Goal: Task Accomplishment & Management: Manage account settings

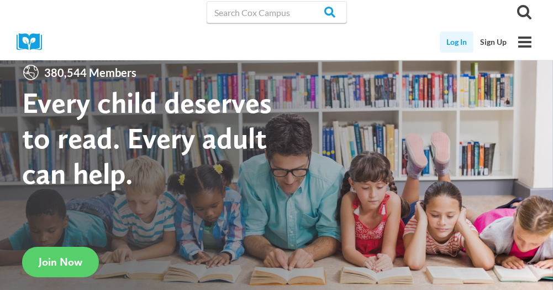
click at [456, 36] on link "Log In" at bounding box center [457, 42] width 34 height 21
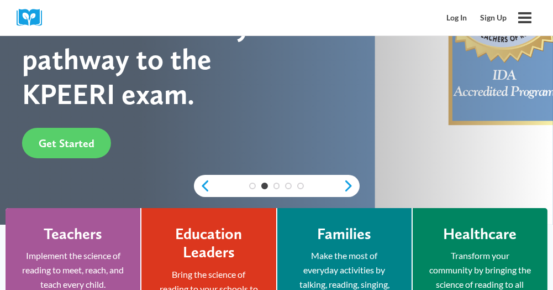
scroll to position [323, 0]
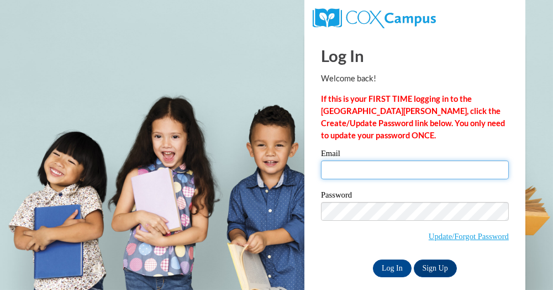
click at [390, 161] on input "Email" at bounding box center [415, 169] width 188 height 19
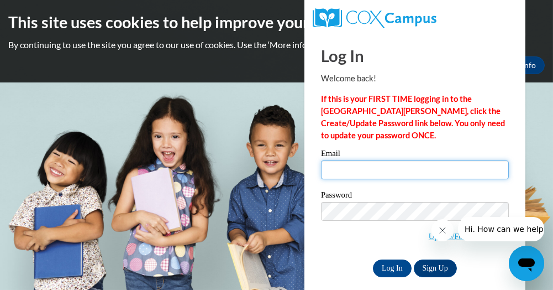
type input "Danielle.cox@cobbk12.org"
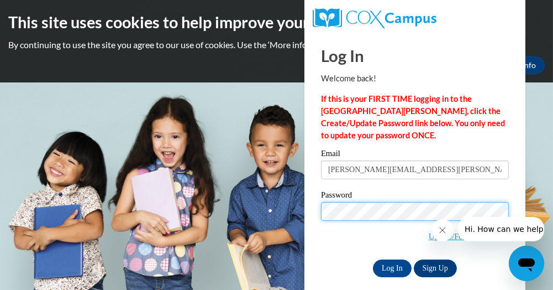
click at [373, 259] on input "Log In" at bounding box center [392, 268] width 39 height 18
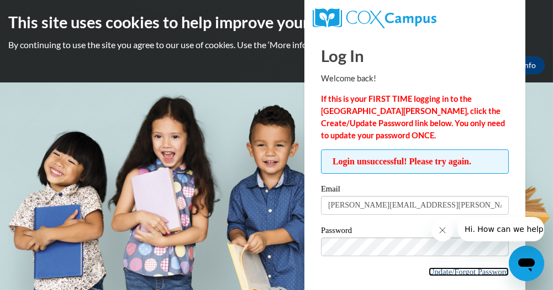
click at [453, 271] on link "Update/Forgot Password" at bounding box center [469, 271] width 80 height 9
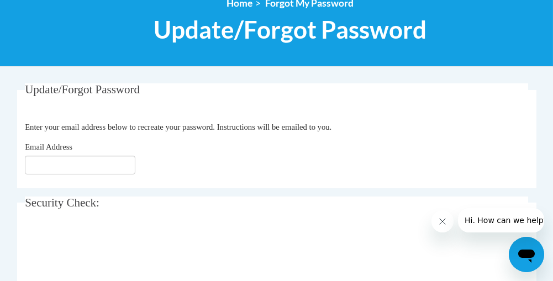
scroll to position [139, 0]
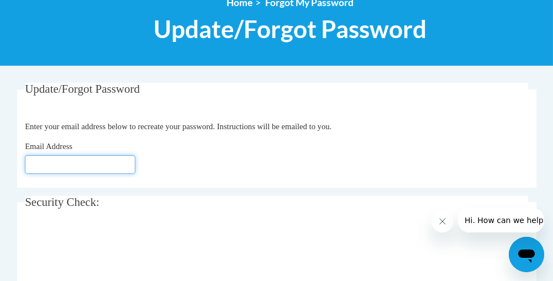
click at [107, 159] on input "Email Address" at bounding box center [80, 164] width 111 height 19
type input "Danielle.cox@cobbk12.org"
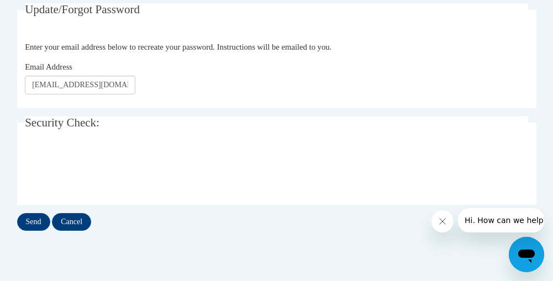
scroll to position [240, 0]
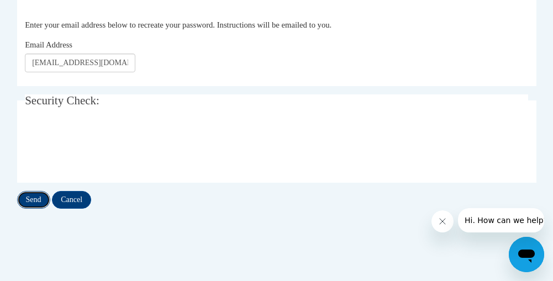
click at [37, 198] on input "Send" at bounding box center [33, 200] width 33 height 18
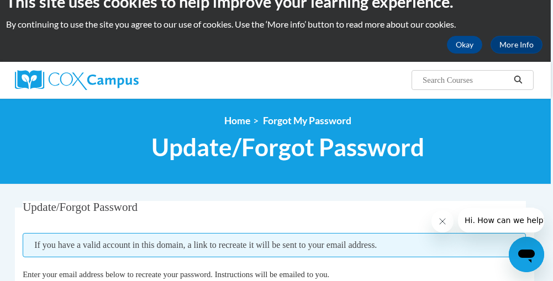
scroll to position [11, 2]
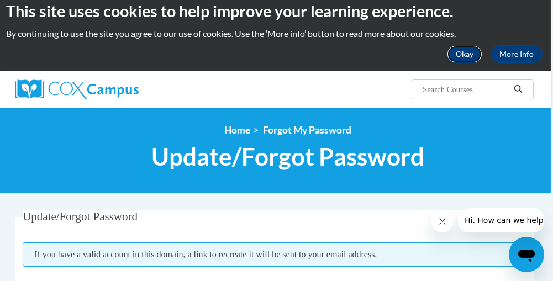
click at [463, 55] on button "Okay" at bounding box center [464, 54] width 35 height 18
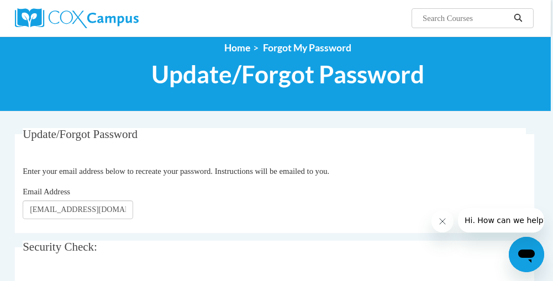
scroll to position [0, 2]
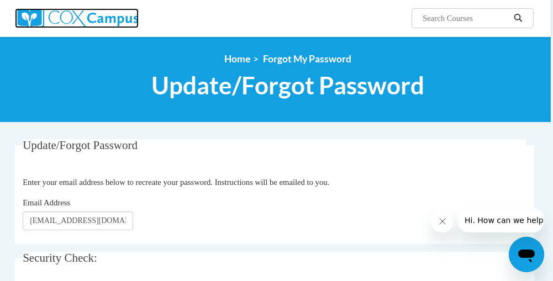
click at [27, 13] on img at bounding box center [77, 18] width 124 height 20
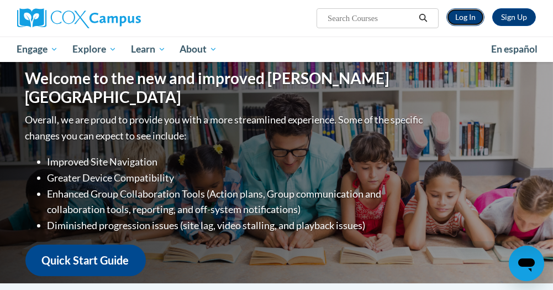
click at [468, 15] on link "Log In" at bounding box center [466, 17] width 38 height 18
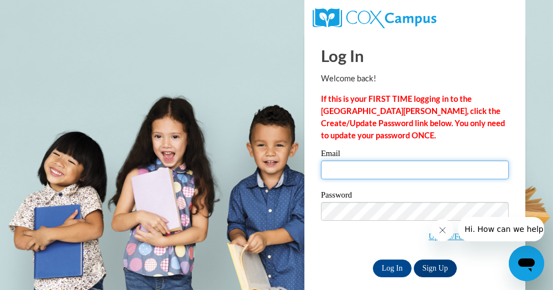
click at [379, 171] on input "Email" at bounding box center [415, 169] width 188 height 19
click at [359, 173] on input "dani" at bounding box center [415, 169] width 188 height 19
type input "Danielle.cox@cobbk12.org"
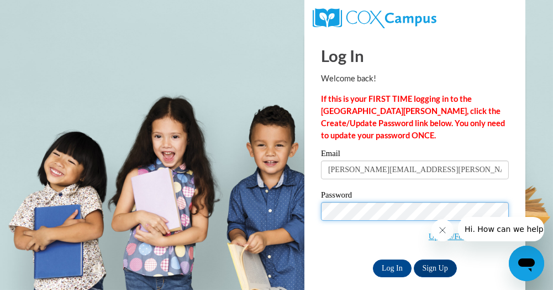
click at [373, 259] on input "Log In" at bounding box center [392, 268] width 39 height 18
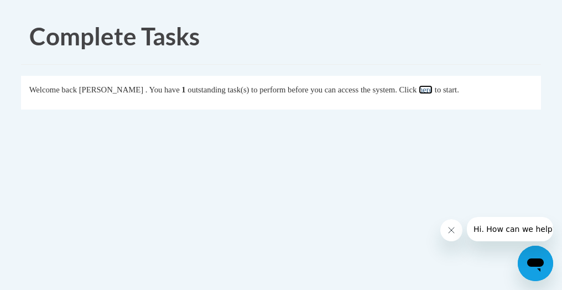
click at [428, 91] on link "here" at bounding box center [425, 89] width 14 height 9
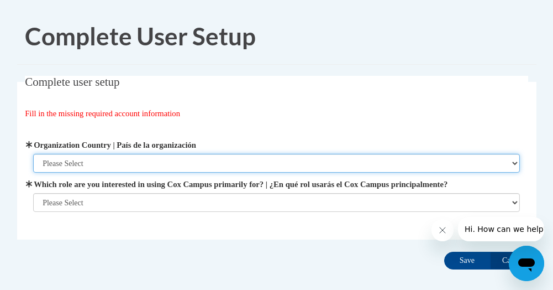
click at [106, 161] on select "Please Select United States | Estados Unidos Outside of the United States | Fue…" at bounding box center [276, 163] width 487 height 19
select select "ad49bcad-a171-4b2e-b99c-48b446064914"
click at [33, 154] on select "Please Select United States | Estados Unidos Outside of the United States | Fue…" at bounding box center [276, 163] width 487 height 19
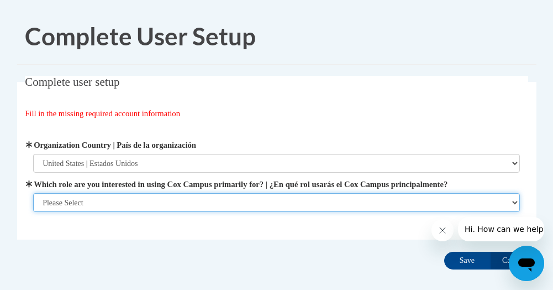
click at [85, 202] on select "Please Select College/University | Colegio/Universidad Community/Nonprofit Part…" at bounding box center [276, 202] width 487 height 19
select select "fbf2d438-af2f-41f8-98f1-81c410e29de3"
click at [33, 212] on select "Please Select College/University | Colegio/Universidad Community/Nonprofit Part…" at bounding box center [276, 202] width 487 height 19
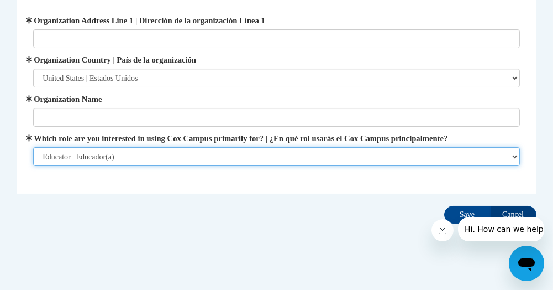
scroll to position [130, 0]
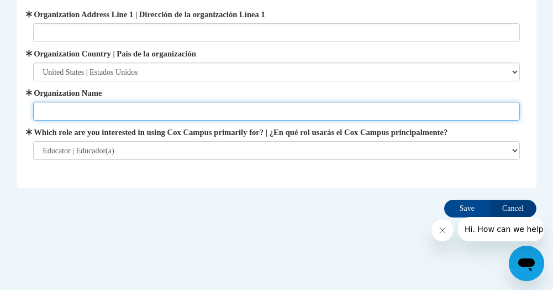
click at [165, 107] on input "Organization Name" at bounding box center [276, 111] width 487 height 19
type input "Cobb County School District"
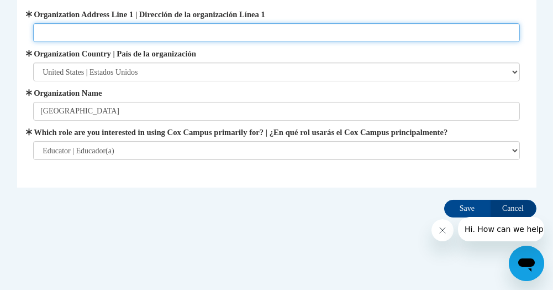
click at [123, 28] on input "Organization Address Line 1 | Dirección de la organización Línea 1" at bounding box center [276, 32] width 487 height 19
type input "3587 Hogan Dr NW"
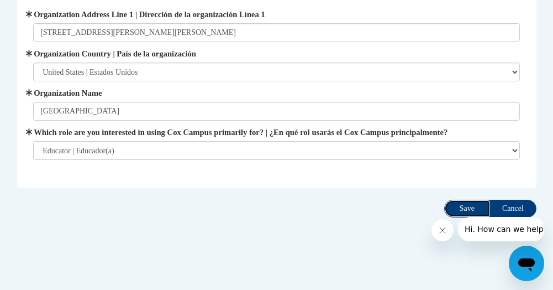
click at [461, 209] on input "Save" at bounding box center [467, 209] width 46 height 18
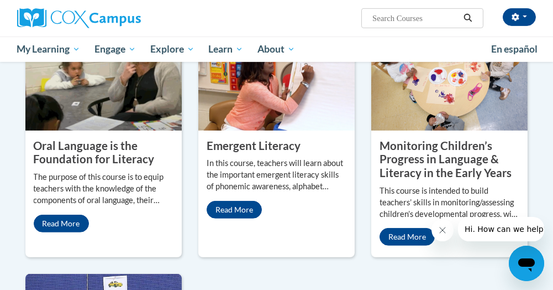
scroll to position [1036, 0]
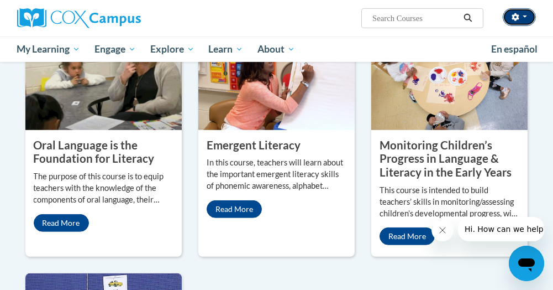
click at [522, 19] on button "button" at bounding box center [519, 17] width 33 height 18
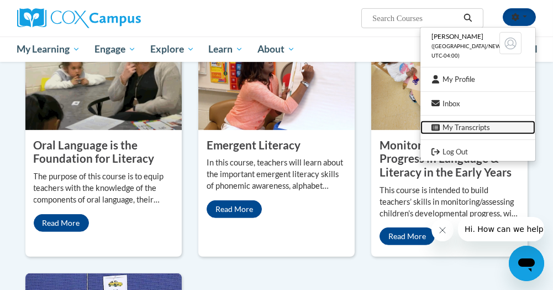
click at [460, 126] on link "My Transcripts" at bounding box center [478, 127] width 115 height 14
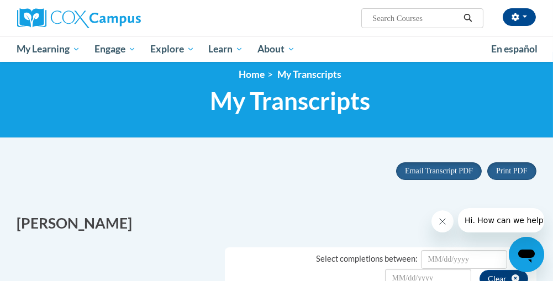
scroll to position [9, 0]
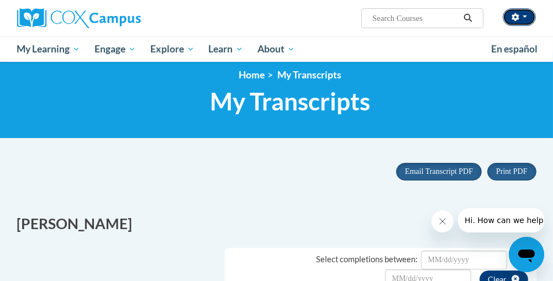
click at [524, 19] on button "button" at bounding box center [519, 17] width 33 height 18
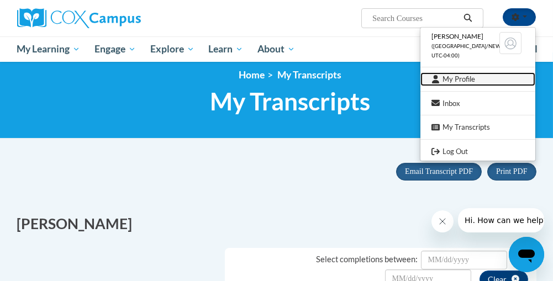
click at [455, 80] on link "My Profile" at bounding box center [478, 79] width 115 height 14
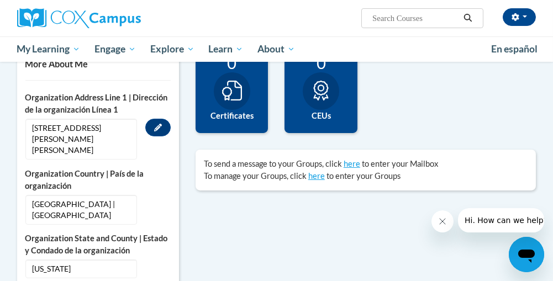
scroll to position [301, 0]
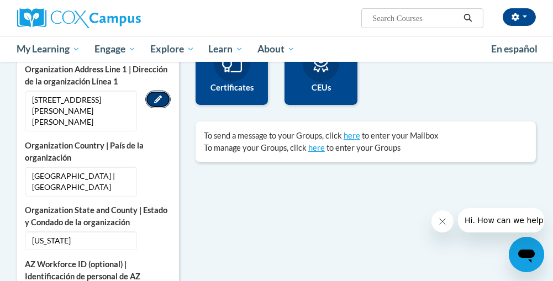
click at [160, 99] on icon "Custom profile fields" at bounding box center [158, 100] width 8 height 8
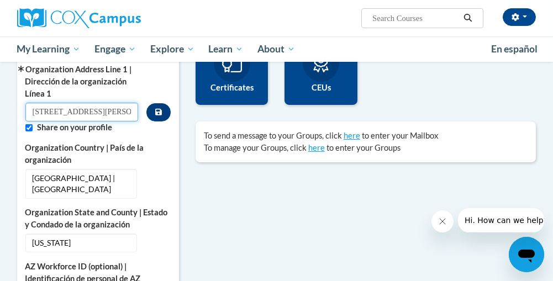
drag, startPoint x: 104, startPoint y: 113, endPoint x: 10, endPoint y: 118, distance: 94.1
drag, startPoint x: 86, startPoint y: 111, endPoint x: 3, endPoint y: 114, distance: 82.9
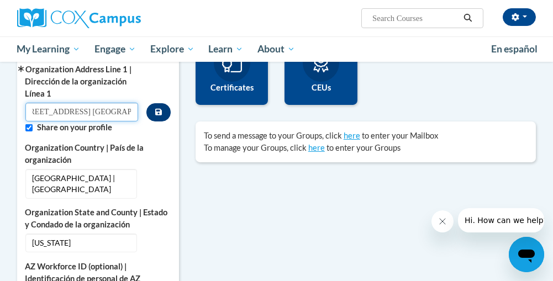
type input "4761 Gaydon Rd. Powder Springs"
click at [160, 108] on icon "Custom profile fields" at bounding box center [158, 112] width 7 height 8
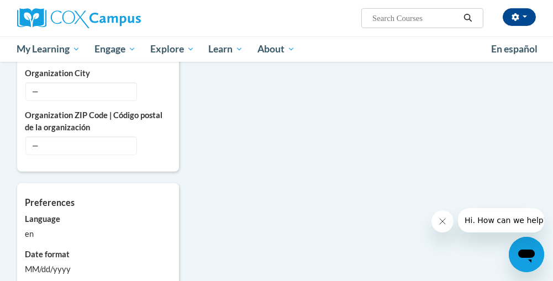
scroll to position [902, 0]
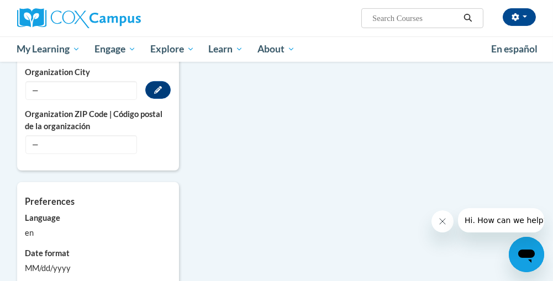
click at [76, 82] on span "—" at bounding box center [81, 90] width 112 height 19
click at [160, 86] on icon "Custom profile fields" at bounding box center [158, 90] width 8 height 8
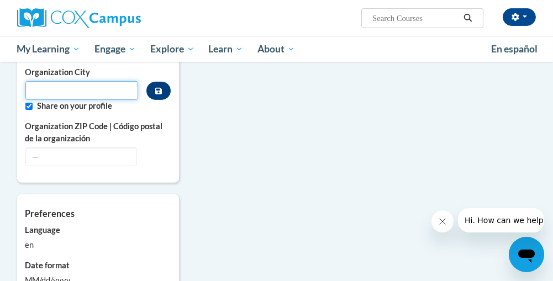
click at [88, 81] on input "Metadata input" at bounding box center [81, 90] width 113 height 19
type input "Powder Springs"
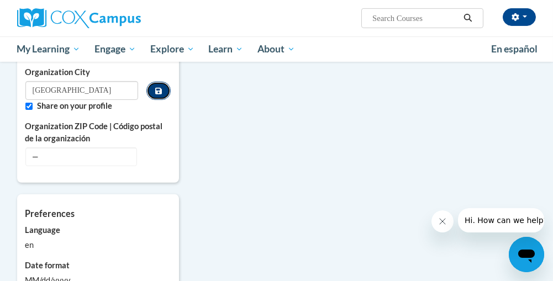
click at [153, 82] on button "Custom profile fields" at bounding box center [158, 91] width 24 height 18
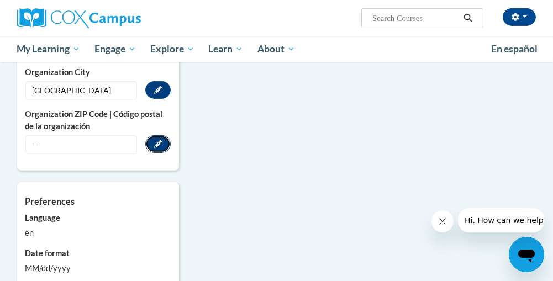
click at [153, 137] on button "Edit" at bounding box center [157, 144] width 25 height 18
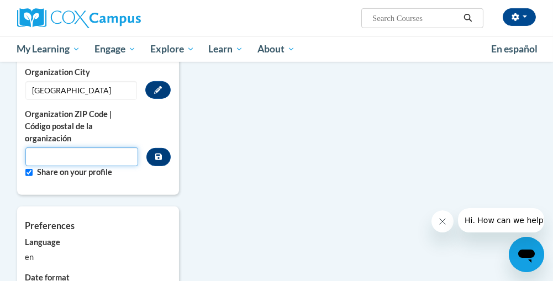
click at [75, 148] on input "Metadata input" at bounding box center [81, 157] width 113 height 19
type input "30127"
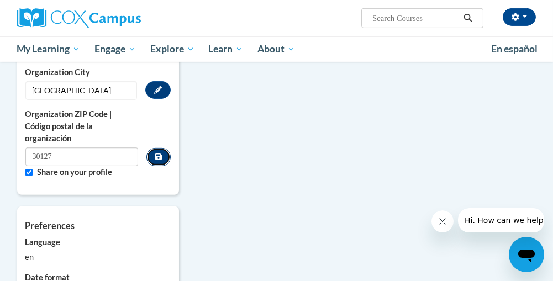
click at [162, 149] on button "Custom profile fields" at bounding box center [158, 157] width 24 height 18
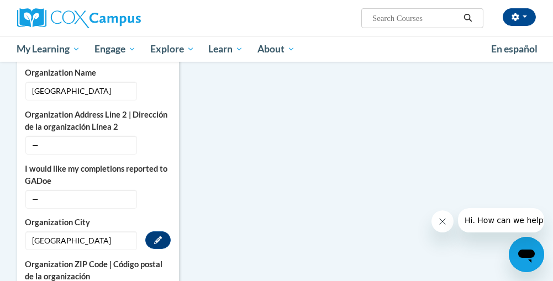
scroll to position [743, 0]
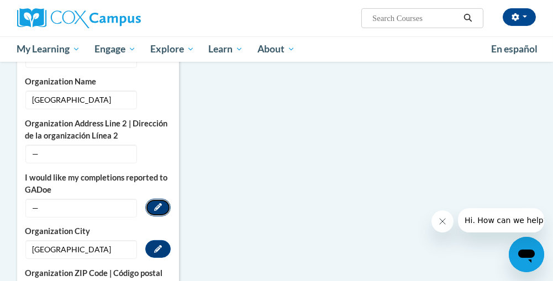
click at [160, 203] on icon "Custom profile fields" at bounding box center [158, 207] width 8 height 8
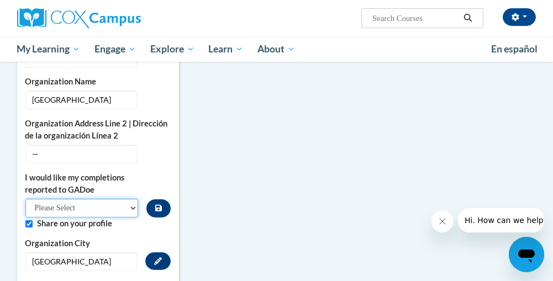
click at [130, 202] on select "Please Select Yes No" at bounding box center [81, 208] width 113 height 19
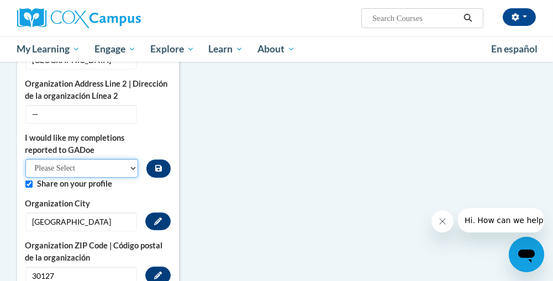
scroll to position [784, 0]
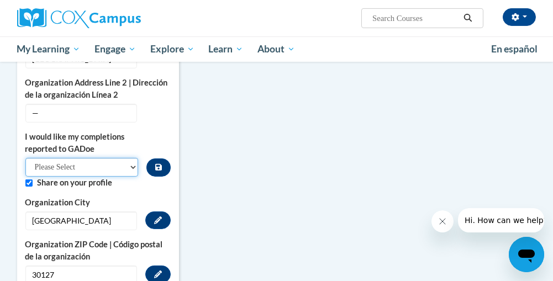
click at [132, 159] on select "Please Select Yes No" at bounding box center [81, 167] width 113 height 19
select select "603ba6f8-c7dd-435b-84cd-d4c8cfb77024"
click at [25, 158] on select "Please Select Yes No" at bounding box center [81, 167] width 113 height 19
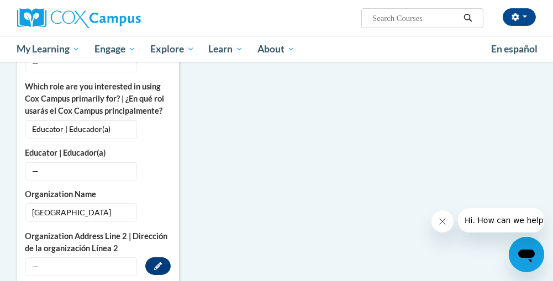
scroll to position [628, 0]
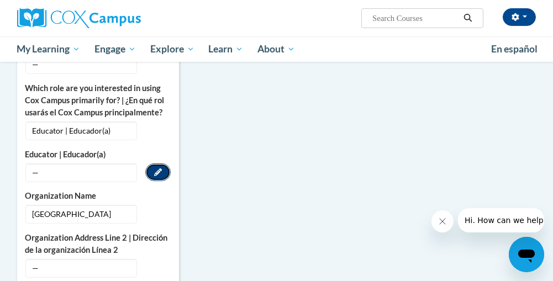
click at [155, 169] on icon "Custom profile fields" at bounding box center [158, 173] width 8 height 8
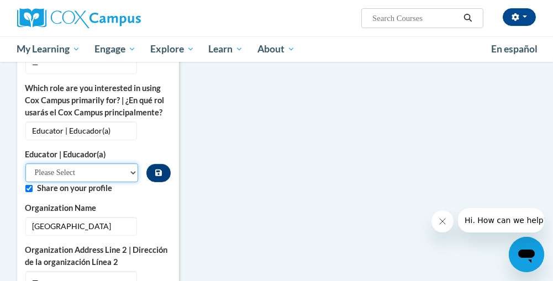
click at [126, 164] on select "Please Select Early Learning/Daycare Teacher/Family Home Care Provider | Maestr…" at bounding box center [81, 173] width 113 height 19
select select "8e40623d-54d0-45cd-9f92-5df65cd3f8cf"
click at [25, 164] on select "Please Select Early Learning/Daycare Teacher/Family Home Care Provider | Maestr…" at bounding box center [81, 173] width 113 height 19
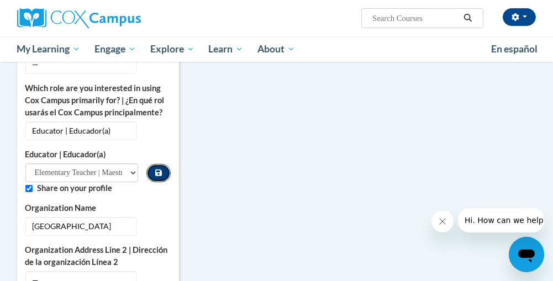
click at [163, 164] on button "Custom profile fields" at bounding box center [158, 173] width 24 height 18
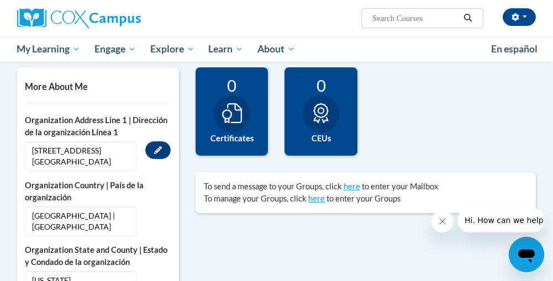
scroll to position [250, 0]
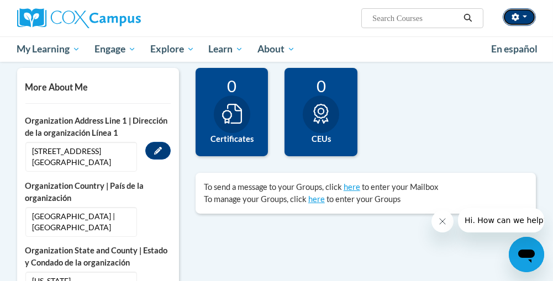
click at [525, 12] on button "button" at bounding box center [519, 17] width 33 height 18
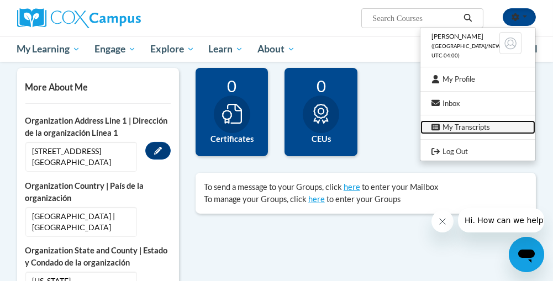
click at [464, 125] on link "My Transcripts" at bounding box center [478, 127] width 115 height 14
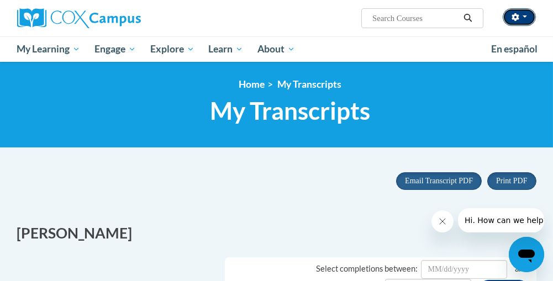
click at [518, 12] on button "button" at bounding box center [519, 17] width 33 height 18
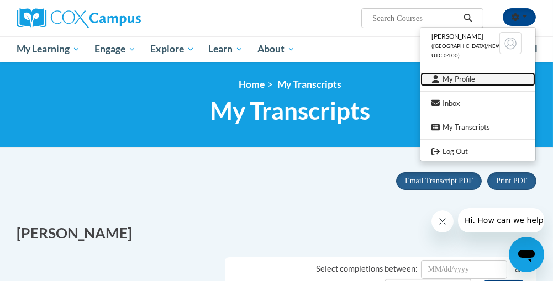
click at [453, 75] on link "My Profile" at bounding box center [478, 79] width 115 height 14
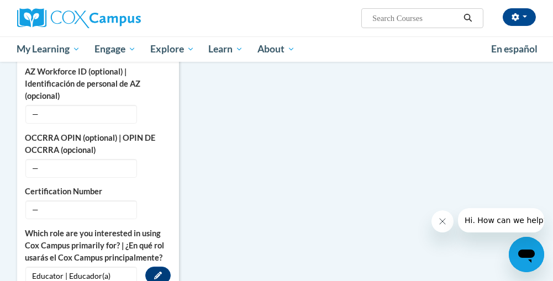
scroll to position [463, 0]
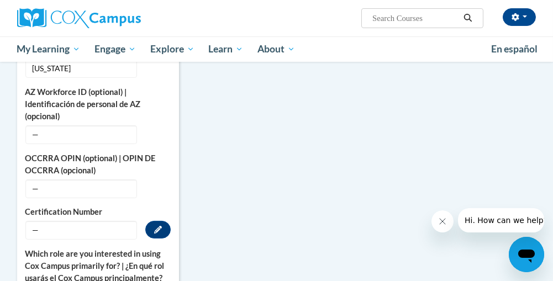
click at [45, 223] on span "—" at bounding box center [81, 230] width 112 height 19
click at [155, 226] on icon "Custom profile fields" at bounding box center [158, 230] width 8 height 8
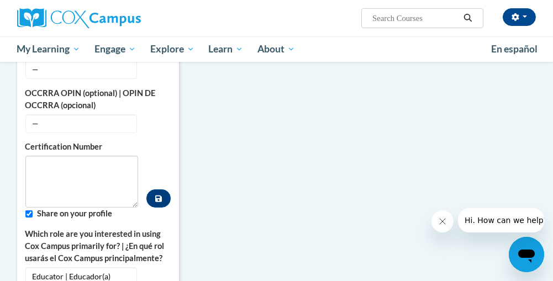
scroll to position [544, 0]
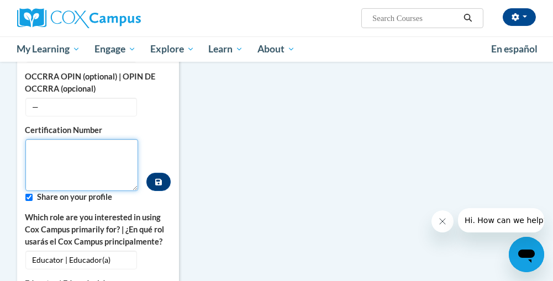
click at [57, 145] on textarea "Custom profile fields" at bounding box center [81, 165] width 113 height 52
type textarea "1738844"
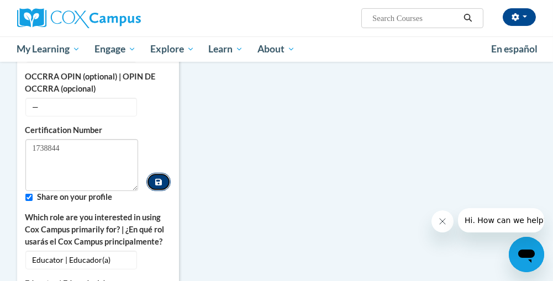
click at [168, 176] on button "Custom profile fields" at bounding box center [158, 182] width 24 height 18
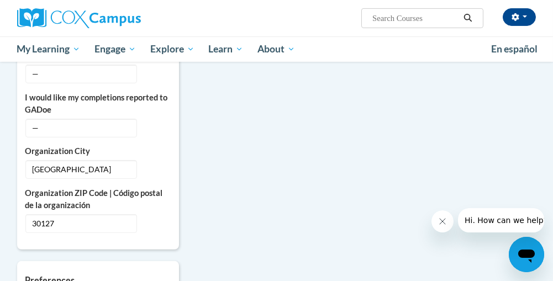
scroll to position [846, 0]
click at [151, 124] on button "Edit" at bounding box center [157, 127] width 25 height 18
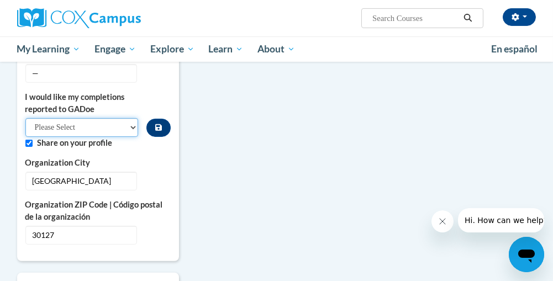
click at [95, 121] on select "Please Select Yes No" at bounding box center [81, 127] width 113 height 19
select select "603ba6f8-c7dd-435b-84cd-d4c8cfb77024"
click at [25, 118] on select "Please Select Yes No" at bounding box center [81, 127] width 113 height 19
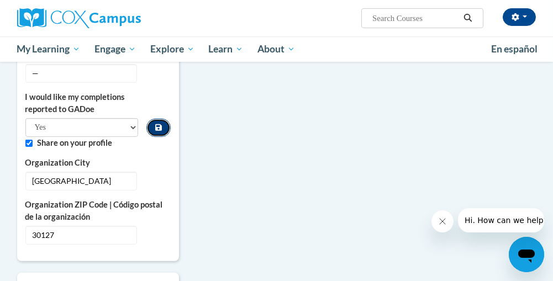
click at [163, 126] on button "Custom profile fields" at bounding box center [158, 128] width 24 height 18
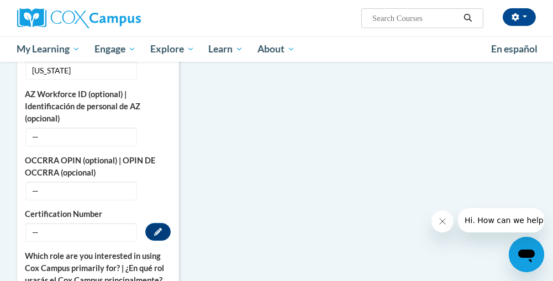
scroll to position [460, 0]
click at [164, 234] on button "Edit" at bounding box center [157, 233] width 25 height 18
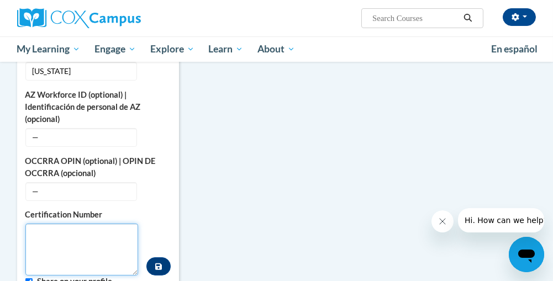
click at [81, 225] on textarea "Custom profile fields" at bounding box center [81, 250] width 113 height 52
type textarea "1"
type textarea "ID 1738844"
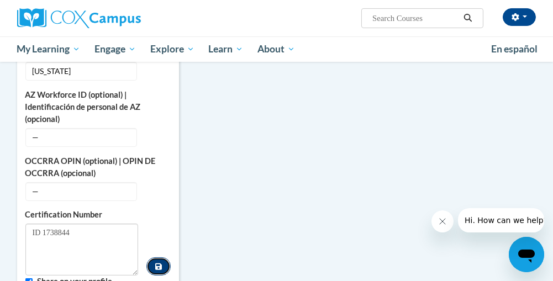
click at [151, 263] on button "Custom profile fields" at bounding box center [158, 267] width 24 height 18
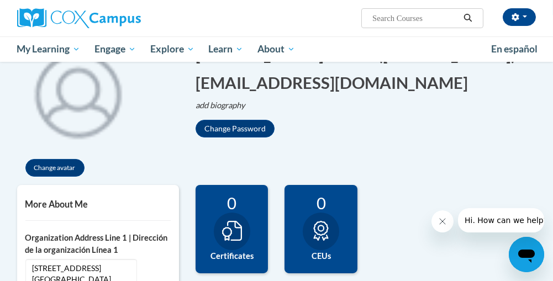
scroll to position [132, 0]
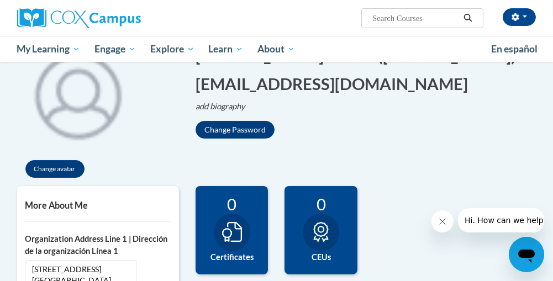
click at [65, 207] on h5 "More About Me" at bounding box center [97, 205] width 145 height 11
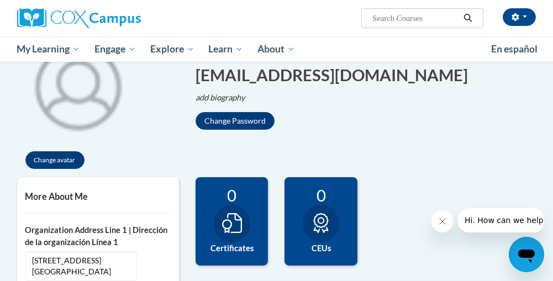
scroll to position [0, 0]
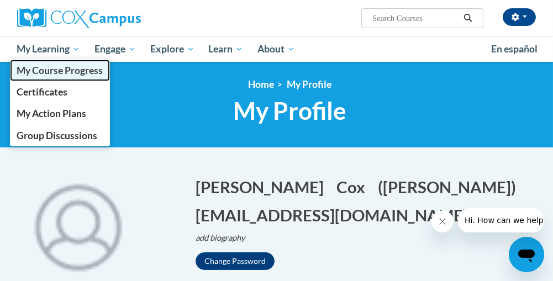
click at [55, 70] on span "My Course Progress" at bounding box center [60, 71] width 86 height 12
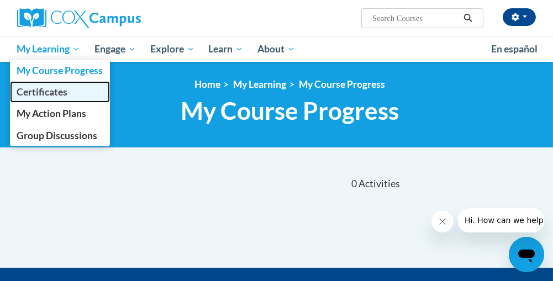
click at [56, 95] on span "Certificates" at bounding box center [42, 92] width 51 height 12
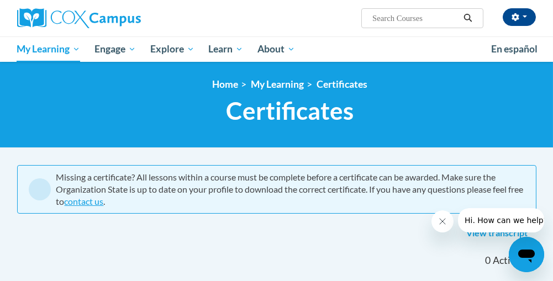
scroll to position [47, 0]
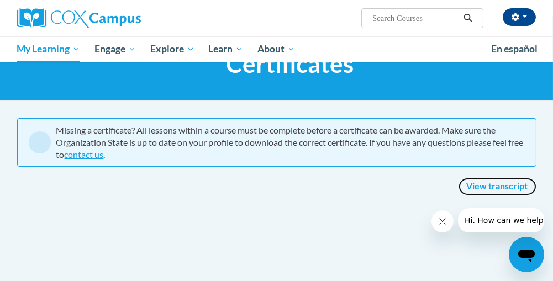
click at [514, 181] on link "View transcript" at bounding box center [498, 187] width 78 height 18
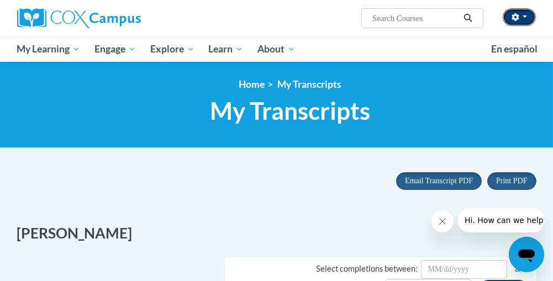
click at [522, 23] on button "button" at bounding box center [519, 17] width 33 height 18
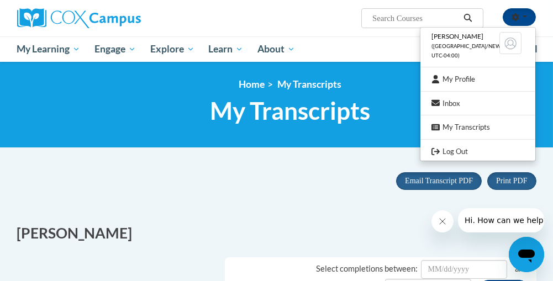
click at [393, 38] on ul "My Learning My Learning My Course Progress Certificates My Action Plans Group D…" at bounding box center [247, 48] width 474 height 25
